Goal: Task Accomplishment & Management: Use online tool/utility

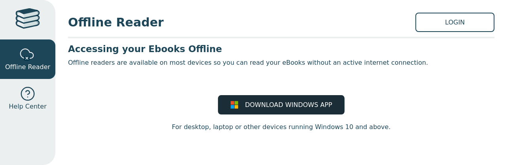
click at [283, 109] on span "DOWNLOAD WINDOWS APP" at bounding box center [288, 104] width 87 height 9
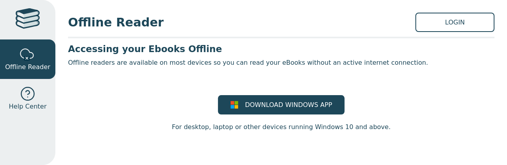
click at [42, 28] on link at bounding box center [27, 20] width 55 height 40
click at [38, 91] on link "Help Center" at bounding box center [27, 99] width 55 height 40
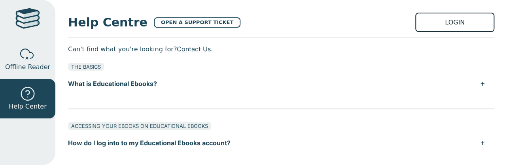
click at [452, 23] on link "LOGIN" at bounding box center [454, 22] width 79 height 19
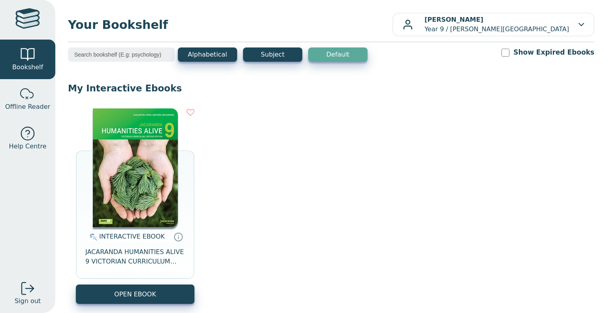
click at [150, 164] on img at bounding box center [135, 167] width 85 height 119
